Goal: Transaction & Acquisition: Purchase product/service

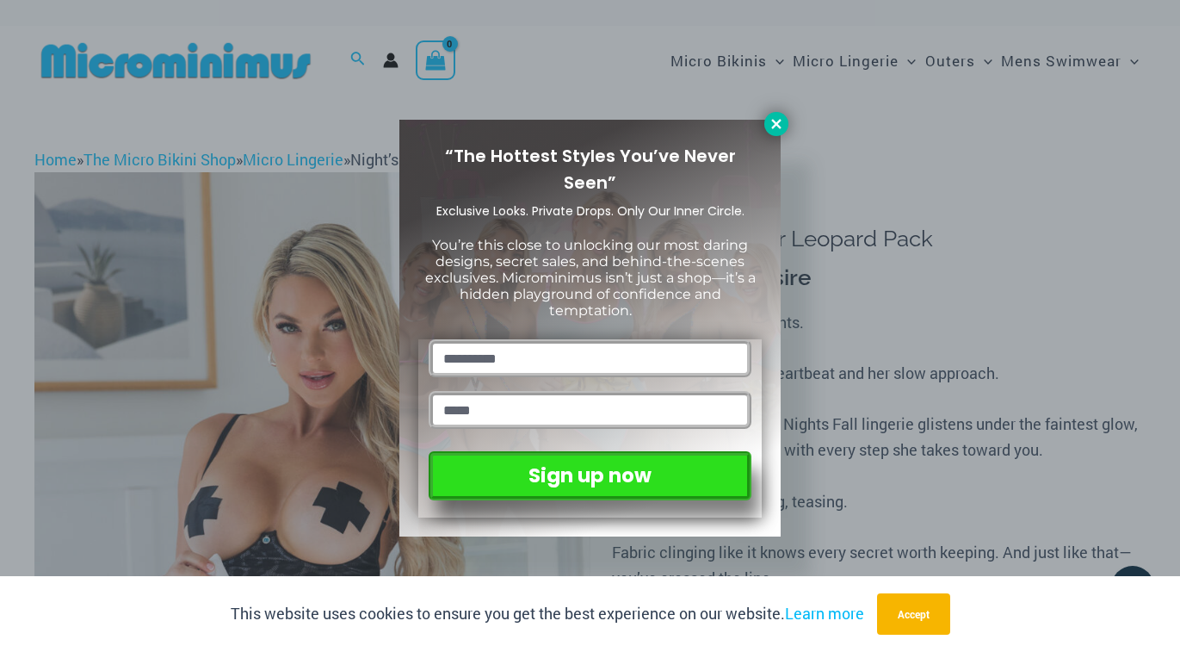
click at [779, 121] on icon at bounding box center [775, 123] width 9 height 9
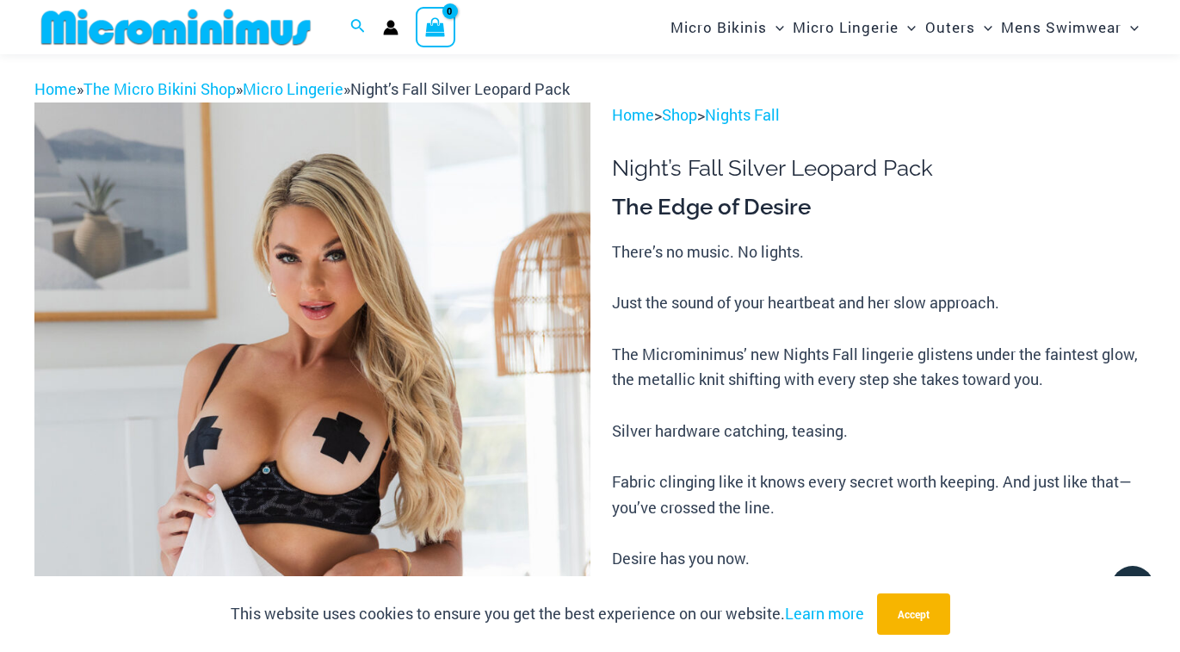
scroll to position [188, 0]
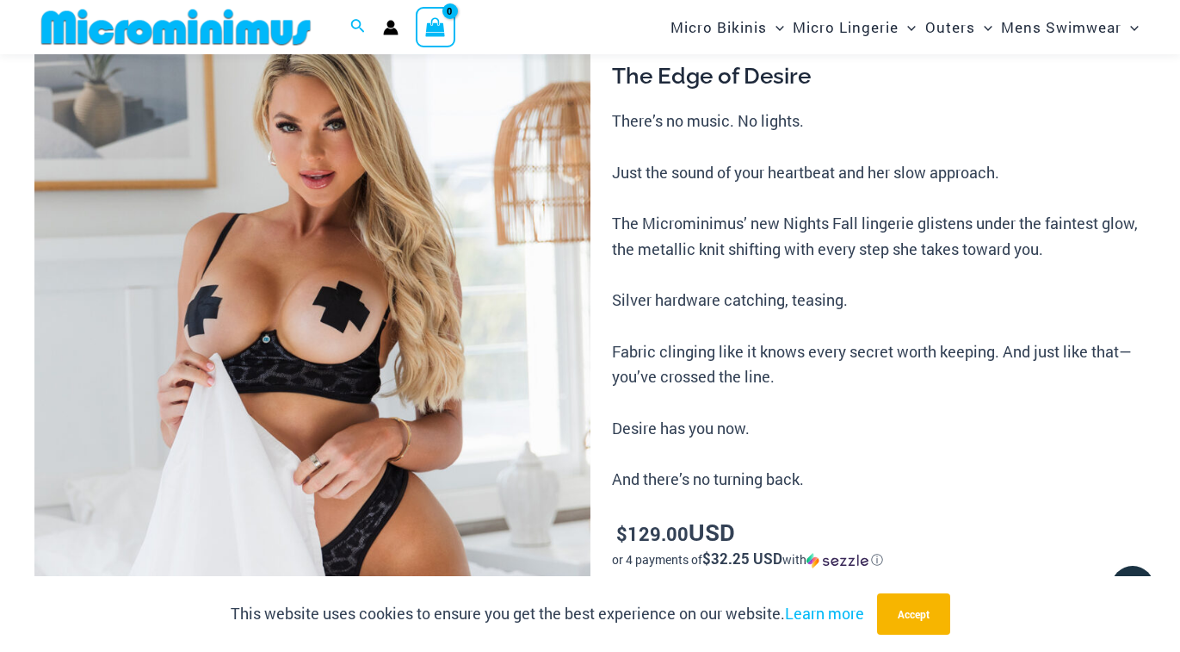
click at [455, 261] on img at bounding box center [312, 388] width 556 height 833
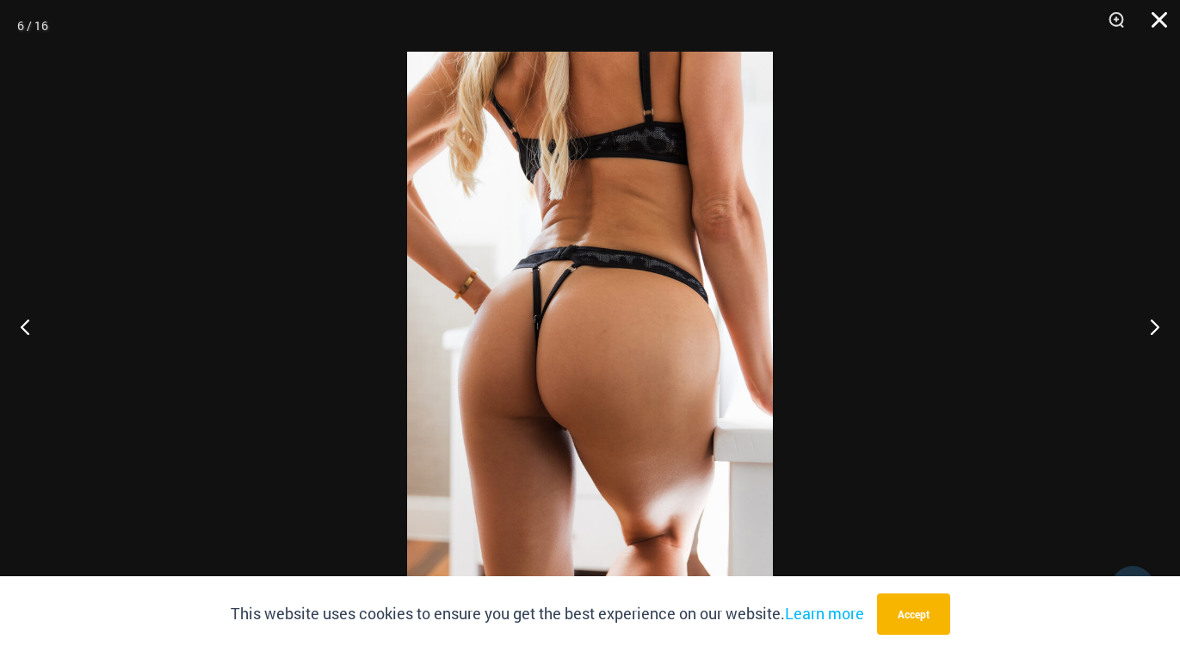
click at [1160, 20] on button "Close" at bounding box center [1153, 26] width 43 height 52
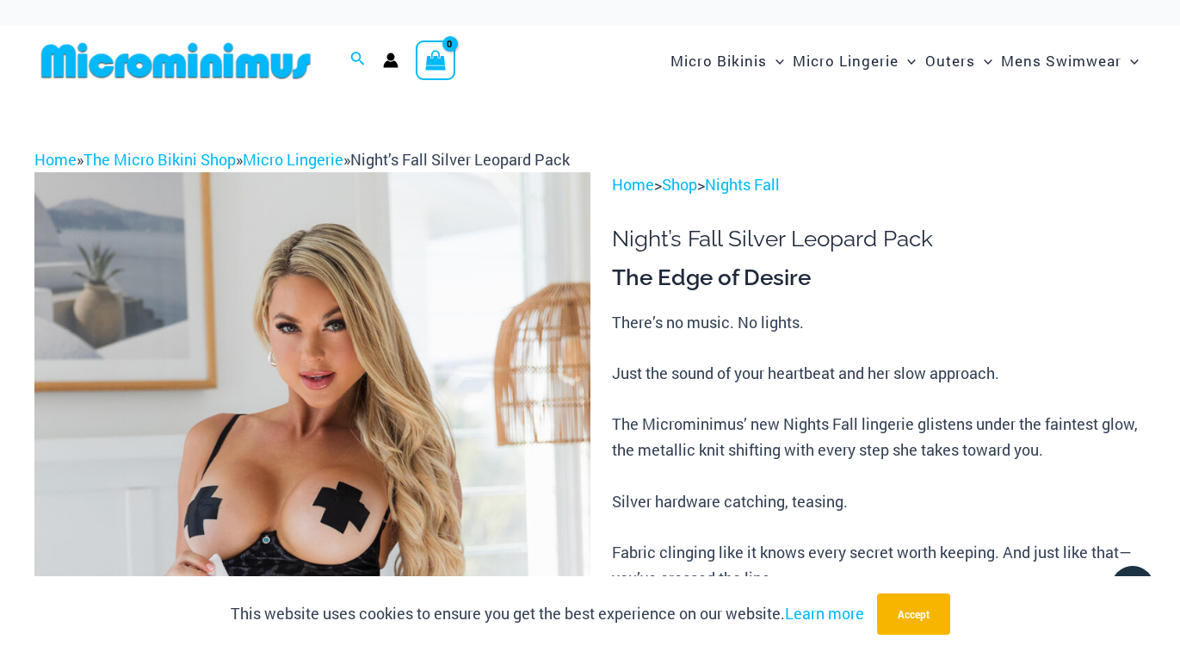
scroll to position [0, 0]
click at [689, 185] on link "Shop" at bounding box center [679, 184] width 35 height 21
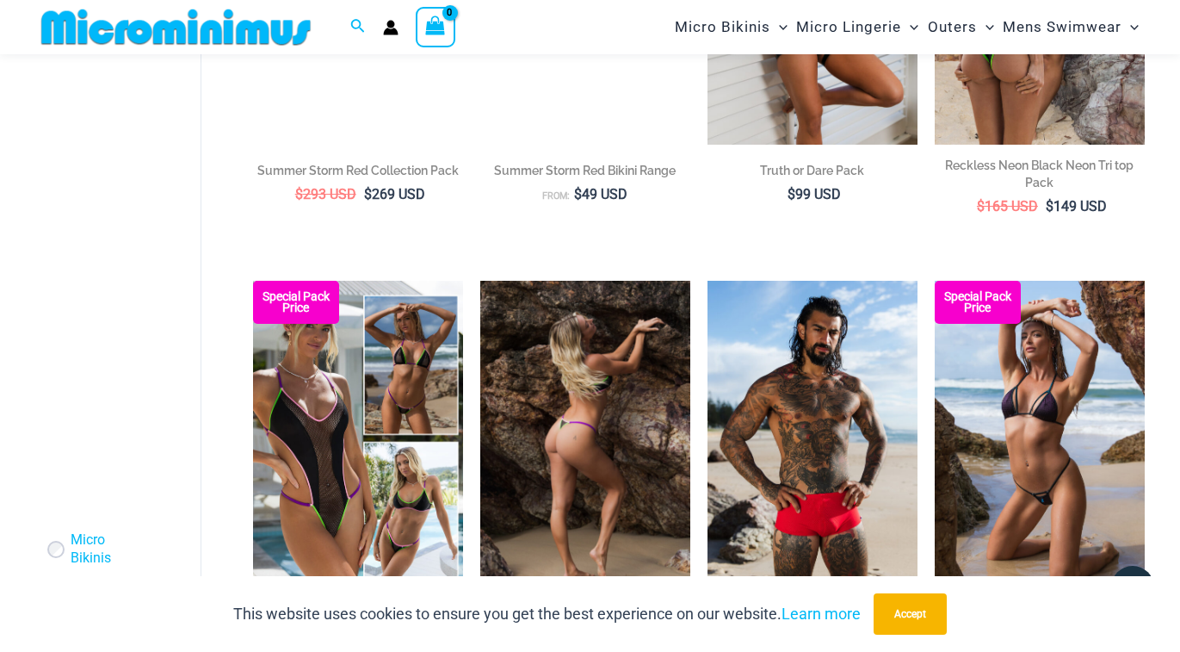
scroll to position [2678, 0]
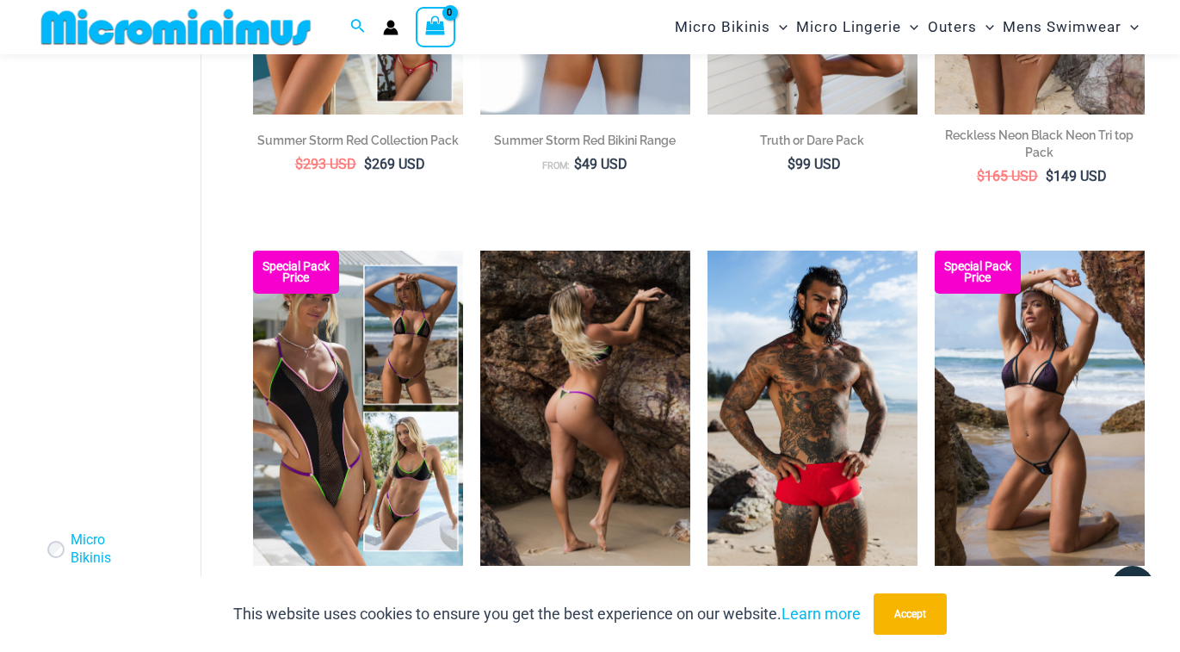
click at [615, 374] on img at bounding box center [585, 407] width 210 height 315
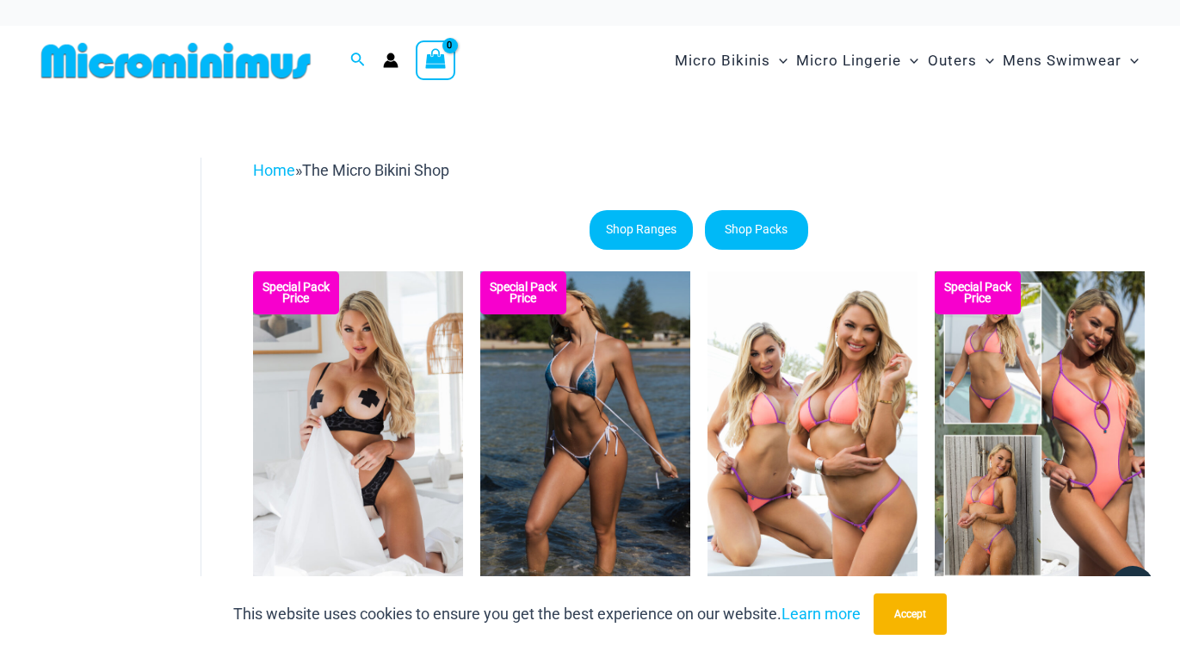
scroll to position [0, 0]
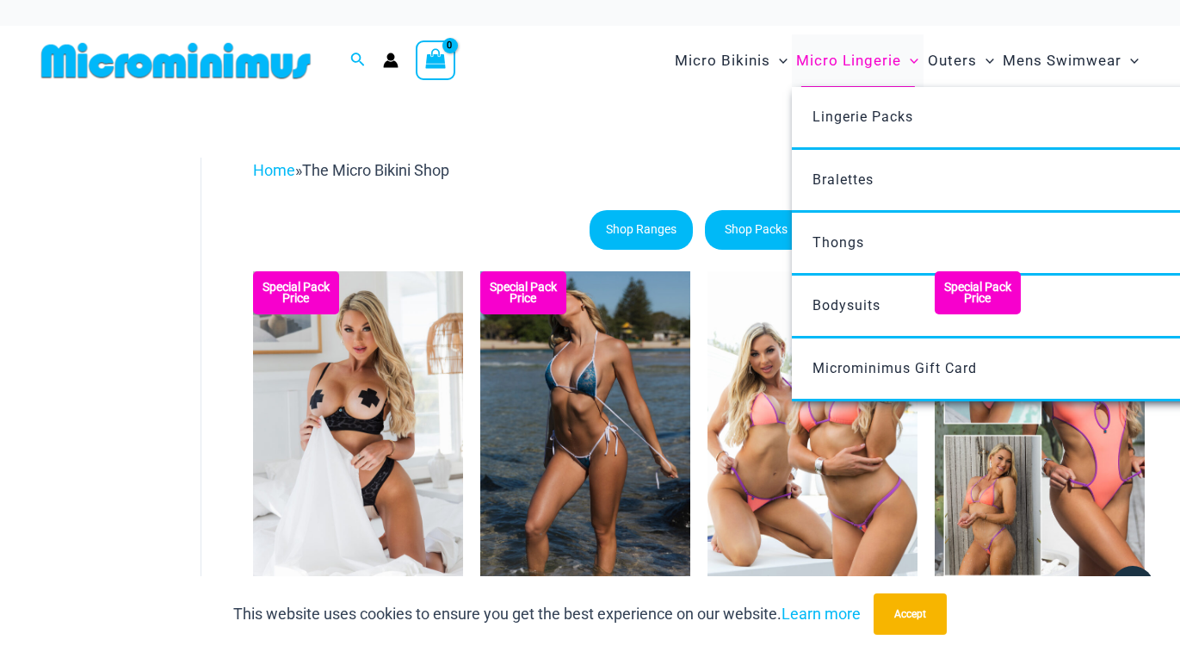
click at [841, 64] on span "Micro Lingerie" at bounding box center [848, 61] width 105 height 44
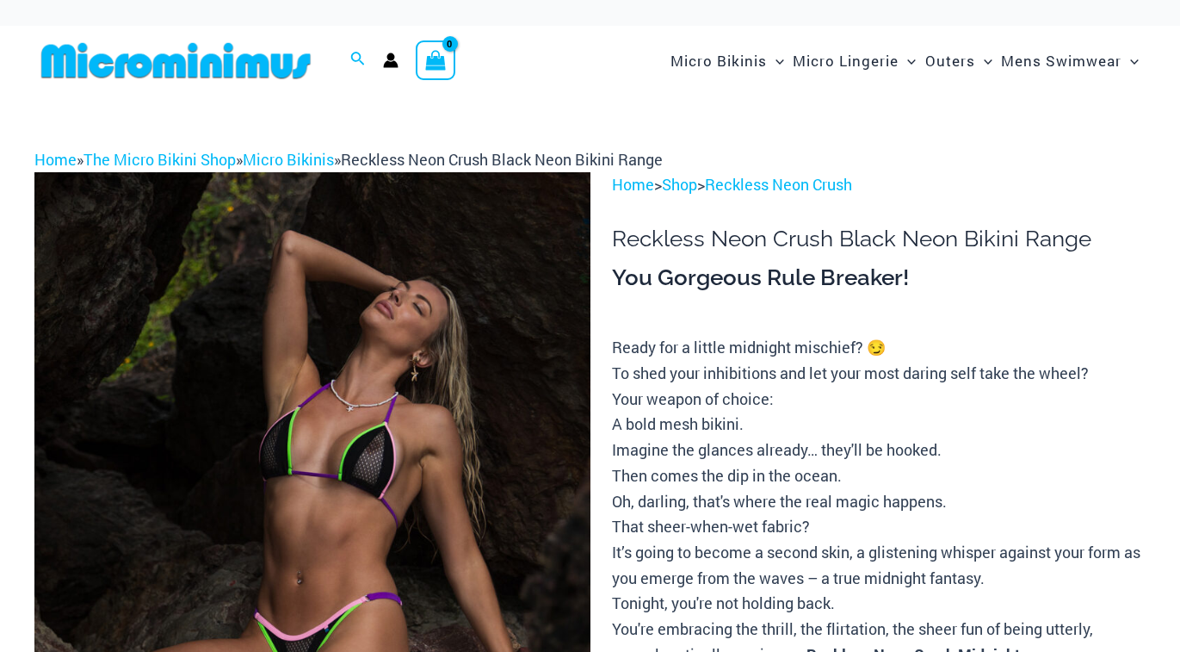
click at [479, 376] on img at bounding box center [312, 588] width 556 height 833
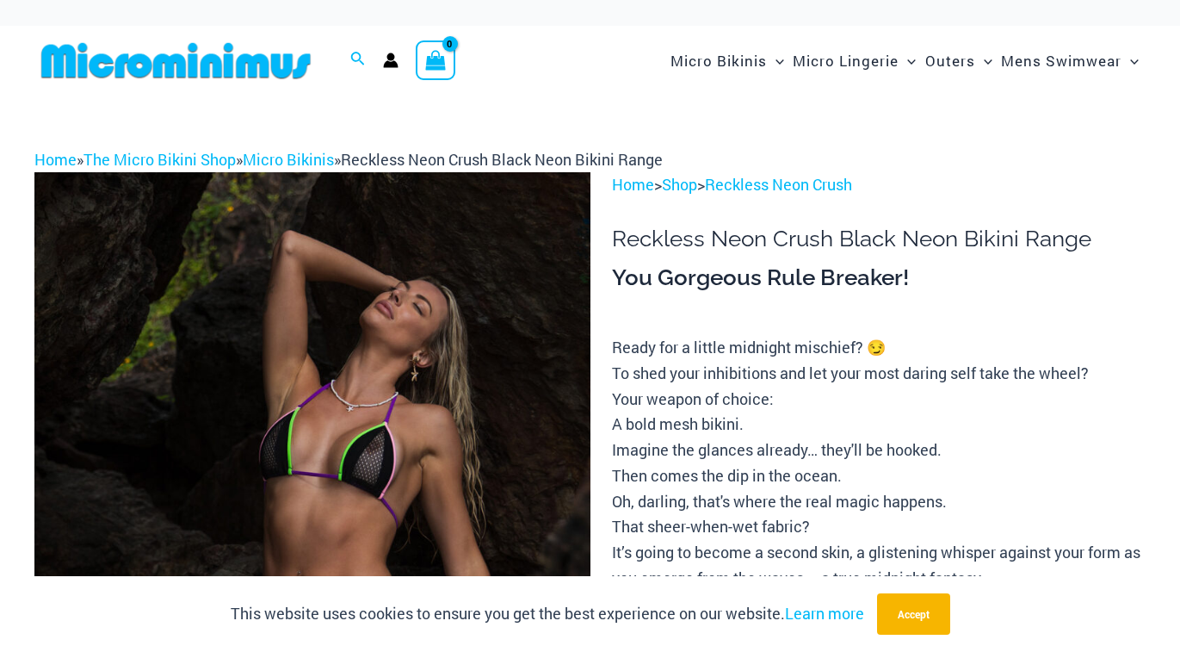
click at [469, 380] on img at bounding box center [312, 588] width 556 height 833
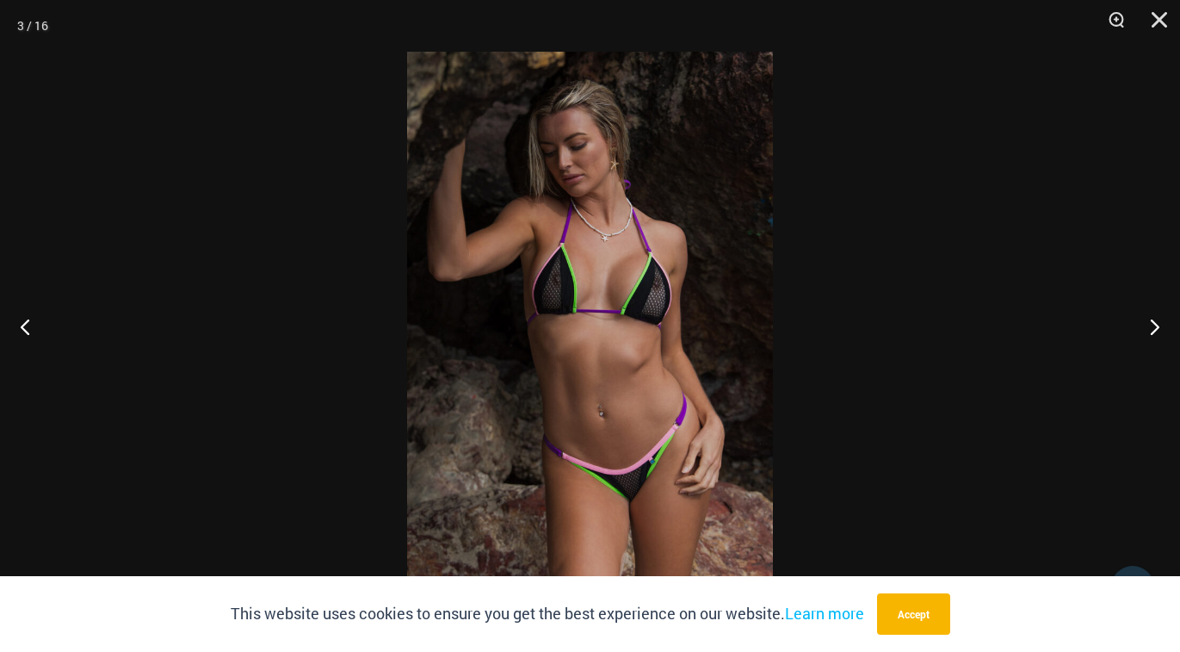
click at [244, 304] on div at bounding box center [590, 326] width 1180 height 652
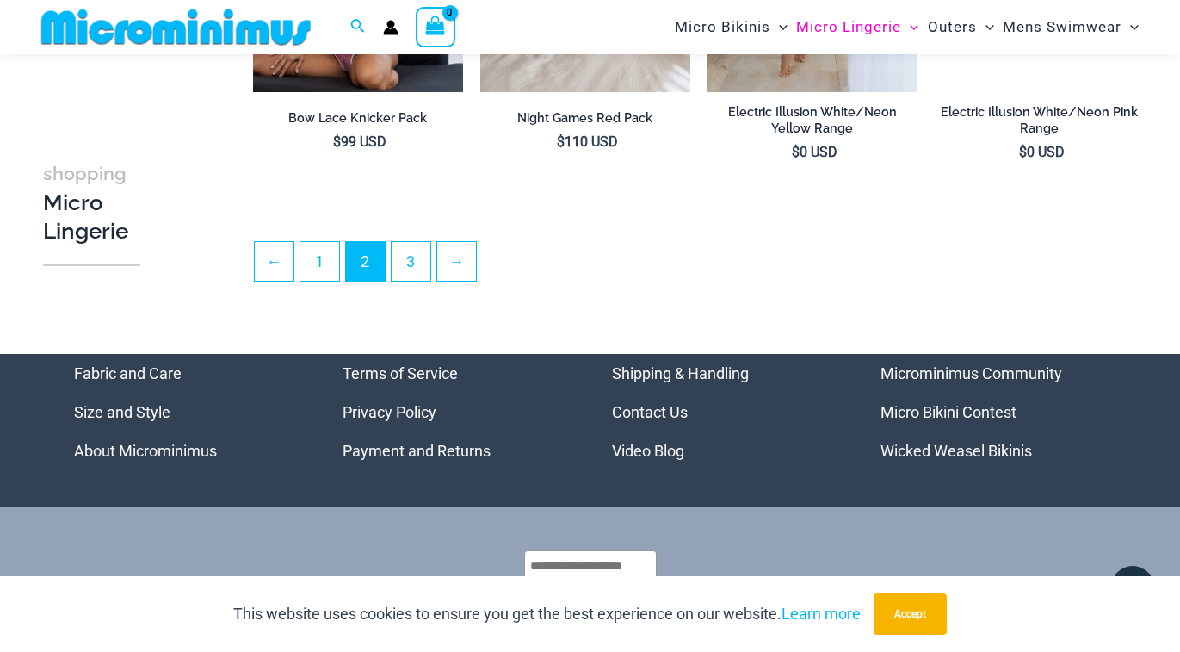
scroll to position [3786, 0]
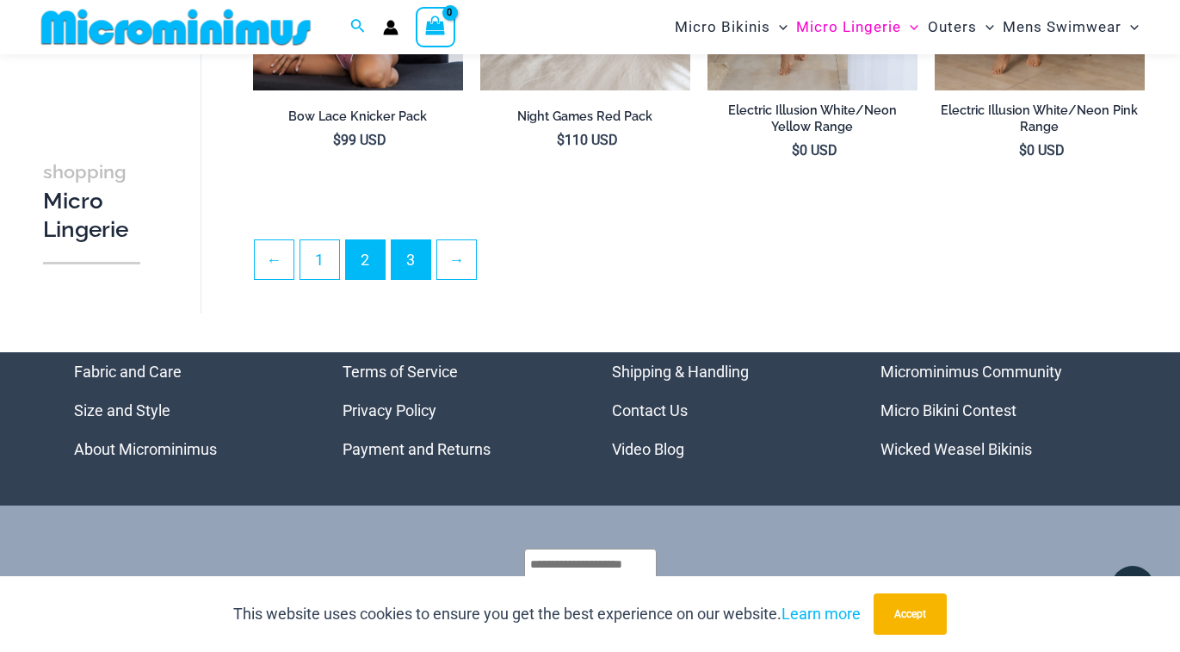
click at [414, 243] on link "3" at bounding box center [411, 259] width 39 height 39
